Goal: Find specific page/section: Find specific page/section

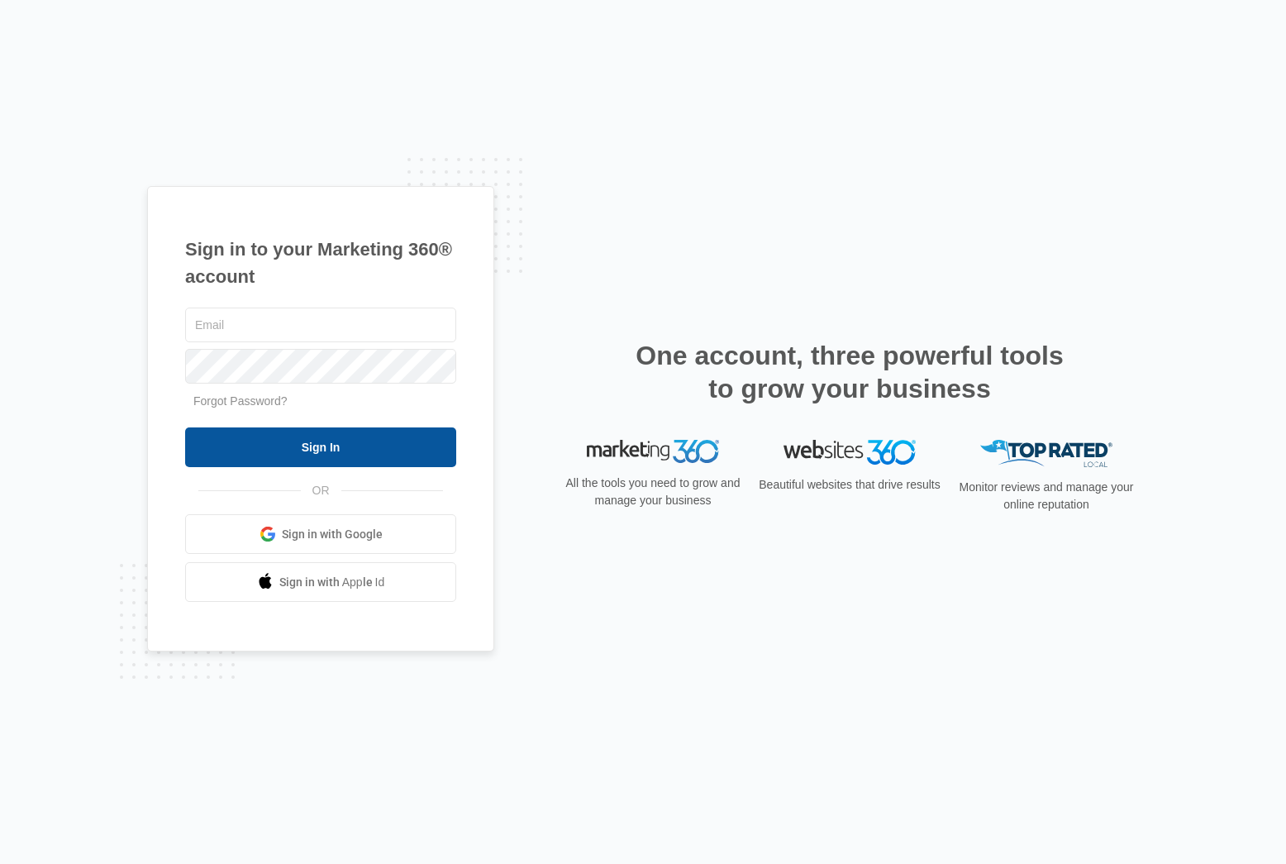
type input "[EMAIL_ADDRESS][PERSON_NAME][DOMAIN_NAME]"
click at [421, 457] on input "Sign In" at bounding box center [320, 447] width 271 height 40
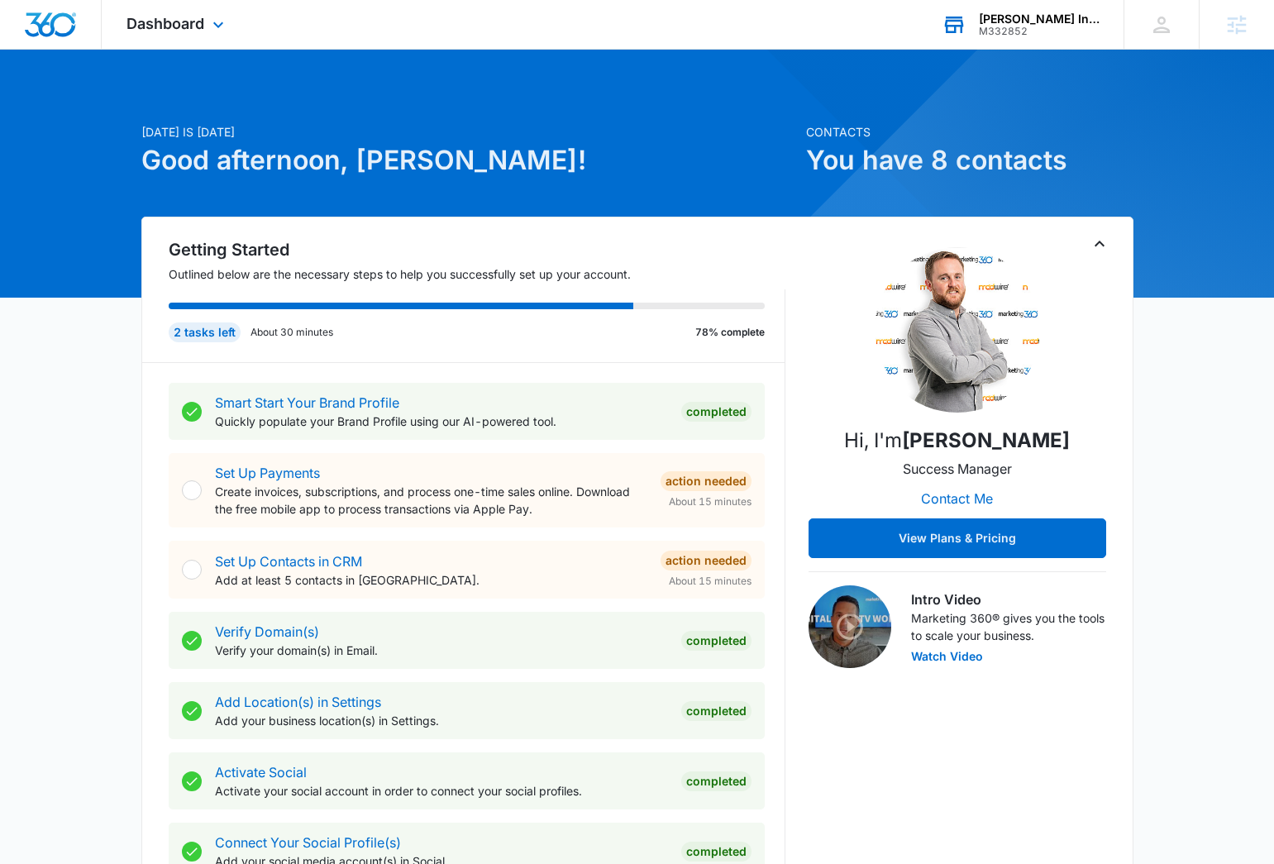
click at [1043, 31] on div "M332852" at bounding box center [1039, 32] width 121 height 12
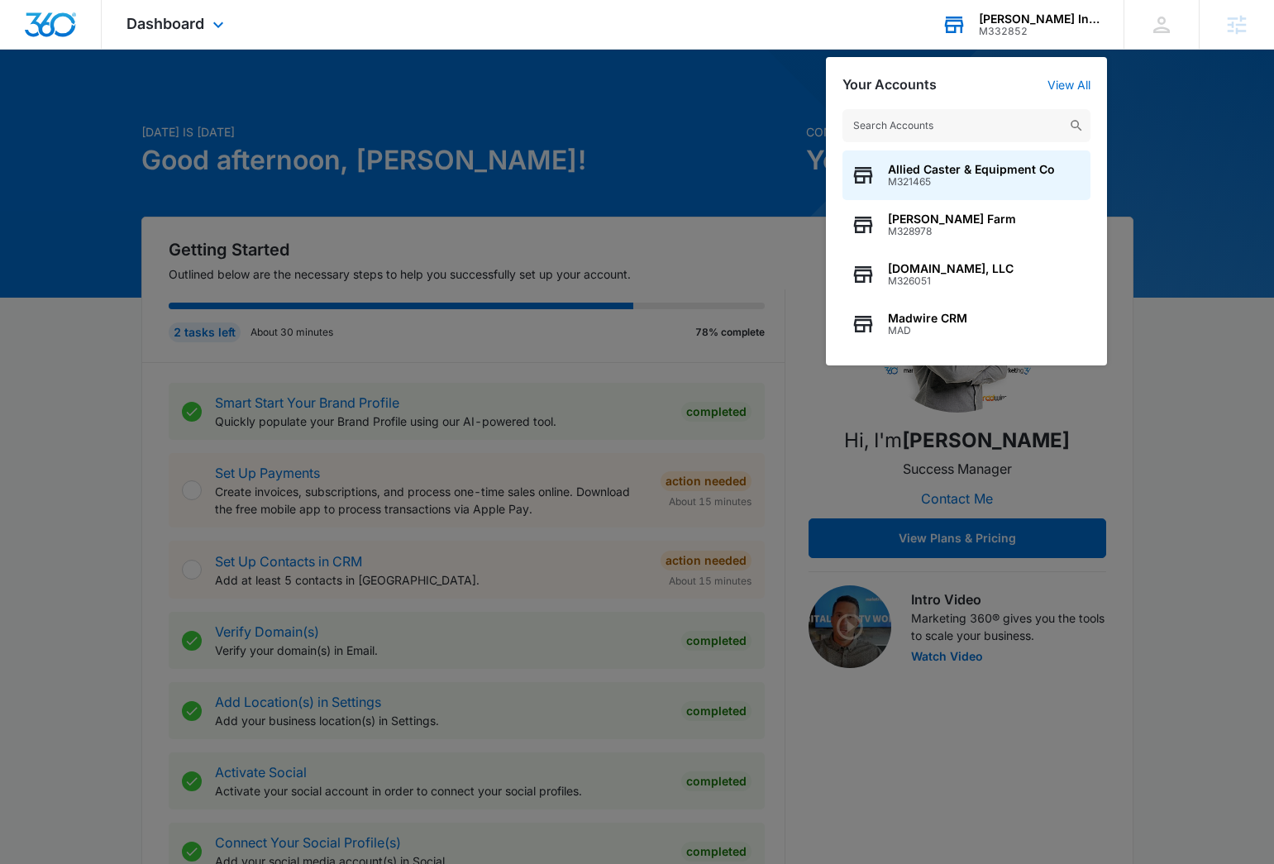
click at [985, 124] on input "text" at bounding box center [966, 125] width 248 height 33
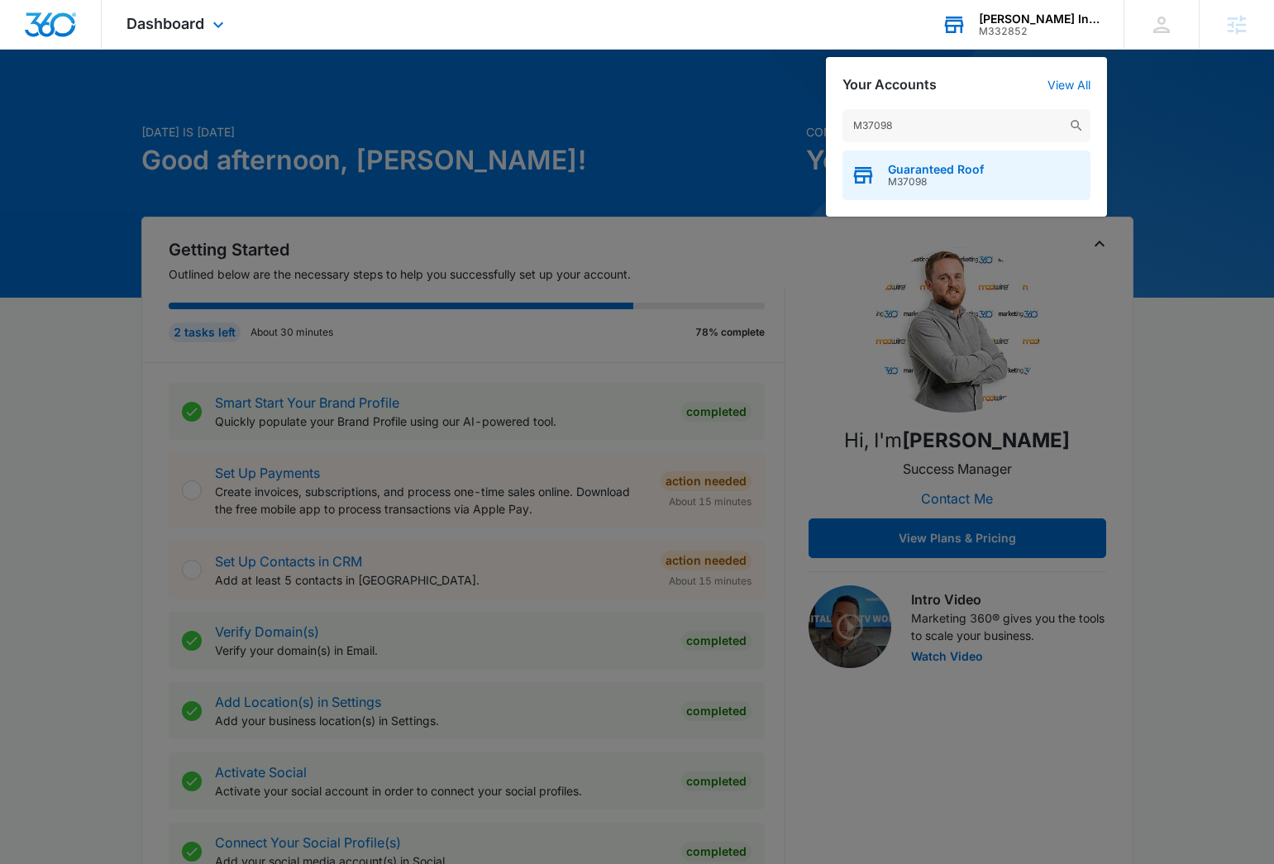
type input "M37098"
click at [953, 174] on span "Guaranteed Roof" at bounding box center [936, 169] width 96 height 13
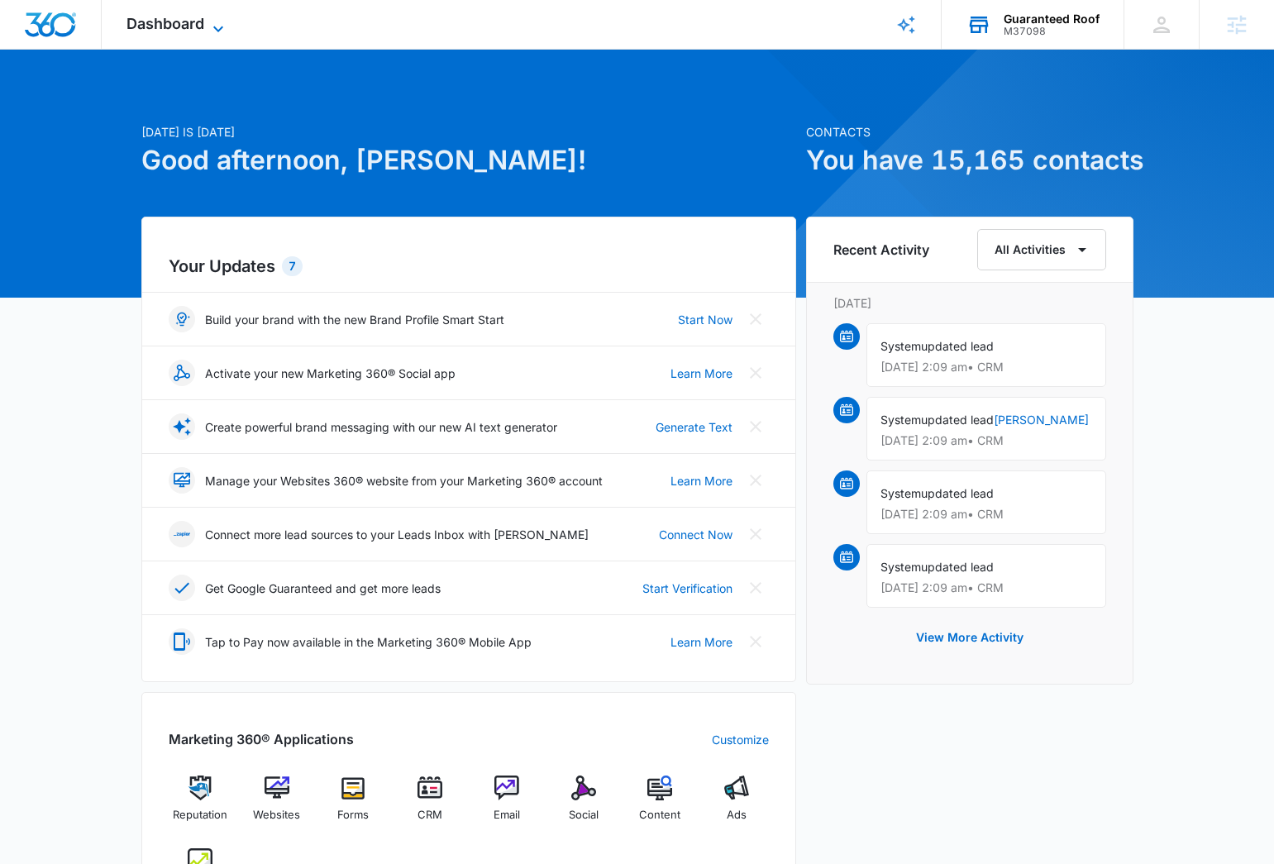
click at [212, 33] on icon at bounding box center [218, 29] width 20 height 20
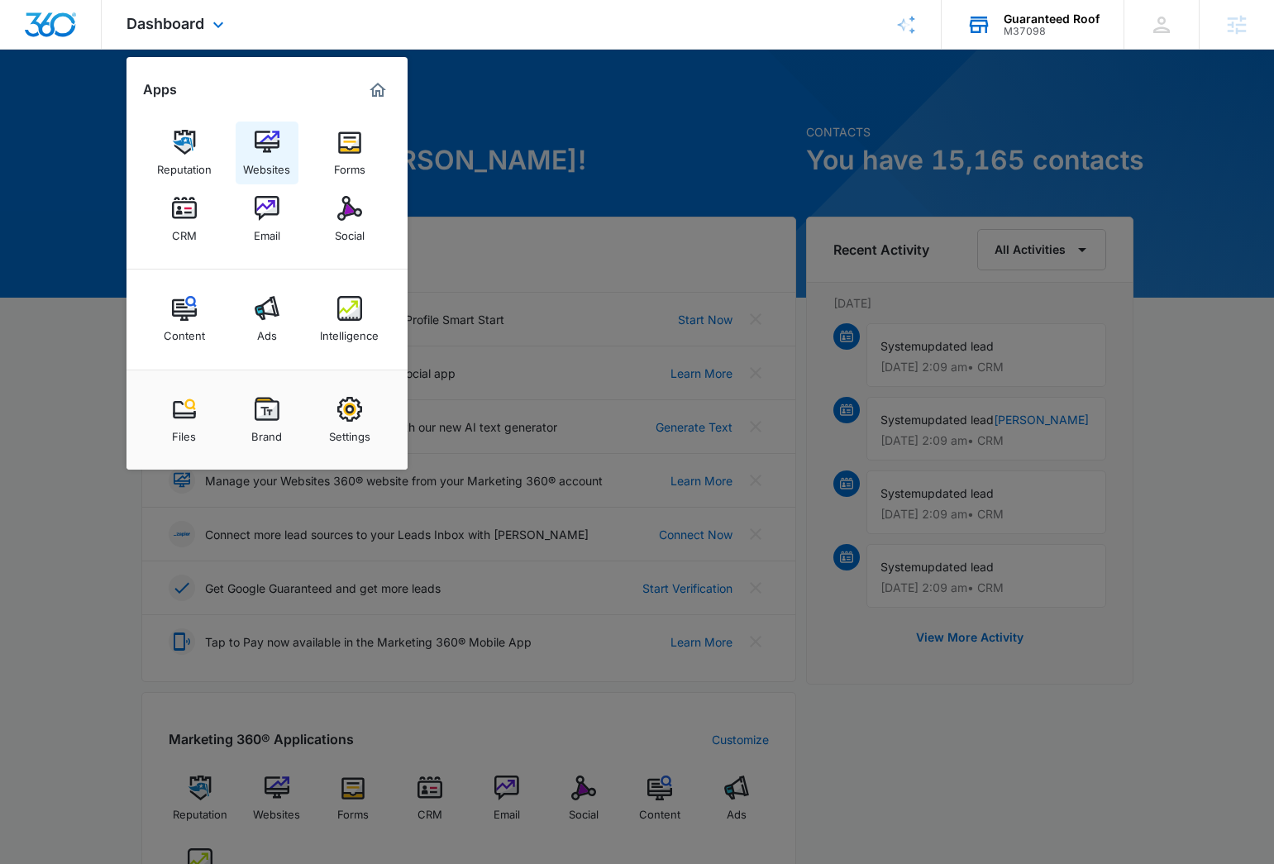
click at [256, 137] on img at bounding box center [267, 142] width 25 height 25
